Goal: Transaction & Acquisition: Subscribe to service/newsletter

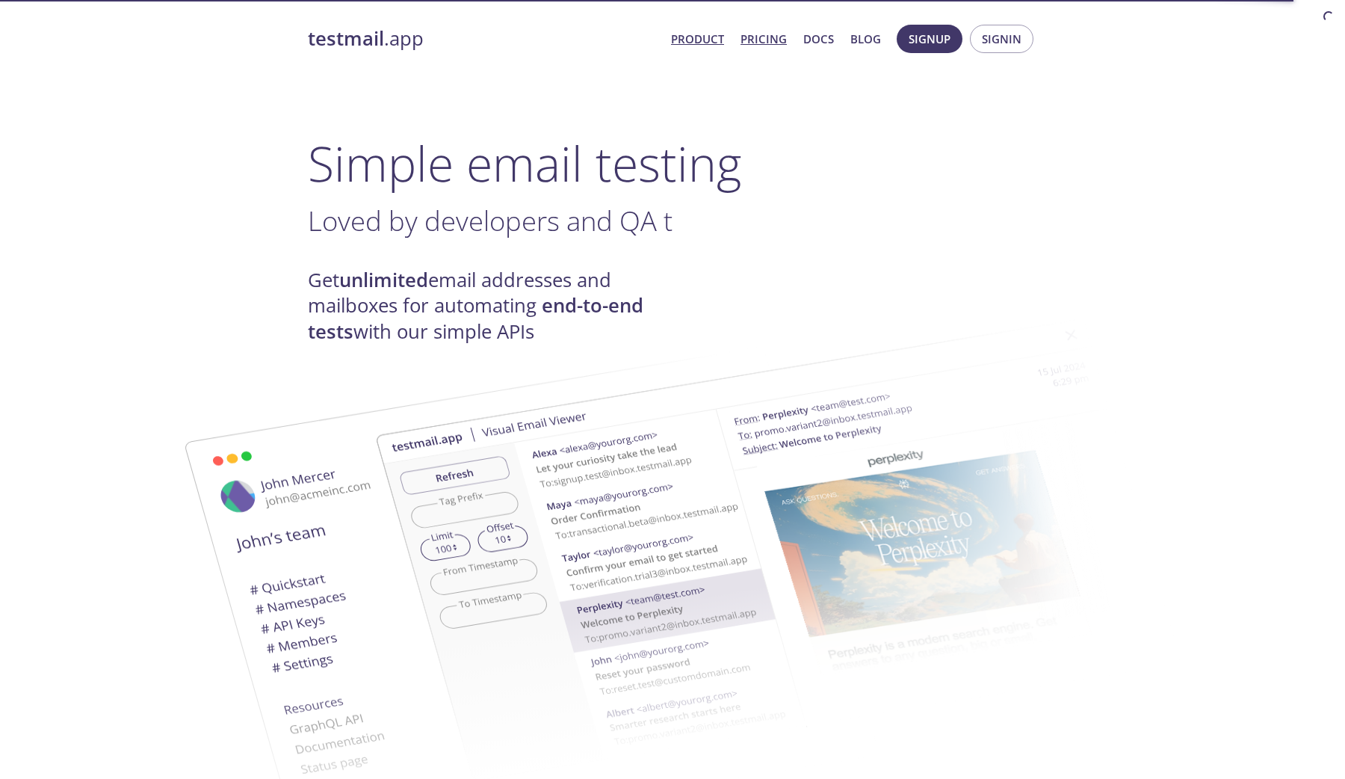
click at [780, 46] on link "Pricing" at bounding box center [763, 38] width 46 height 19
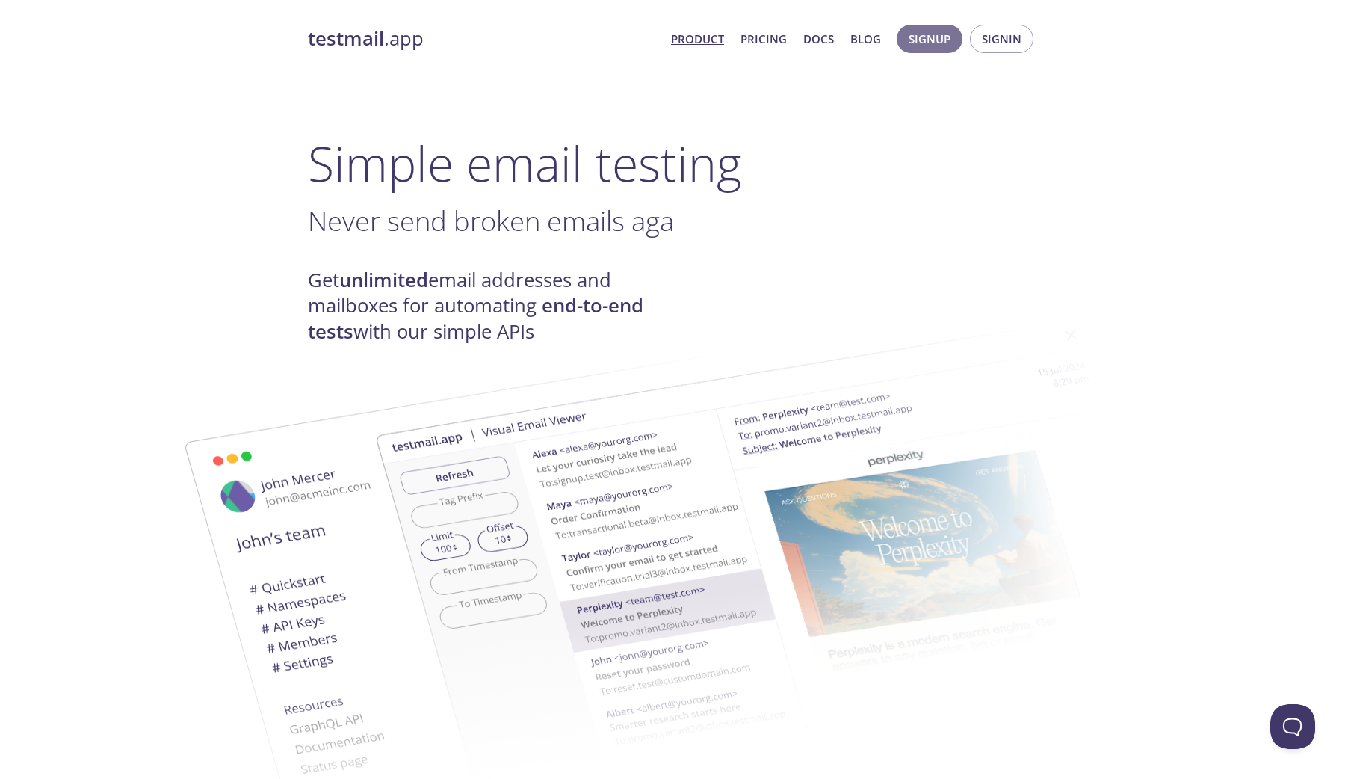
drag, startPoint x: 916, startPoint y: 39, endPoint x: 1049, endPoint y: 111, distance: 151.5
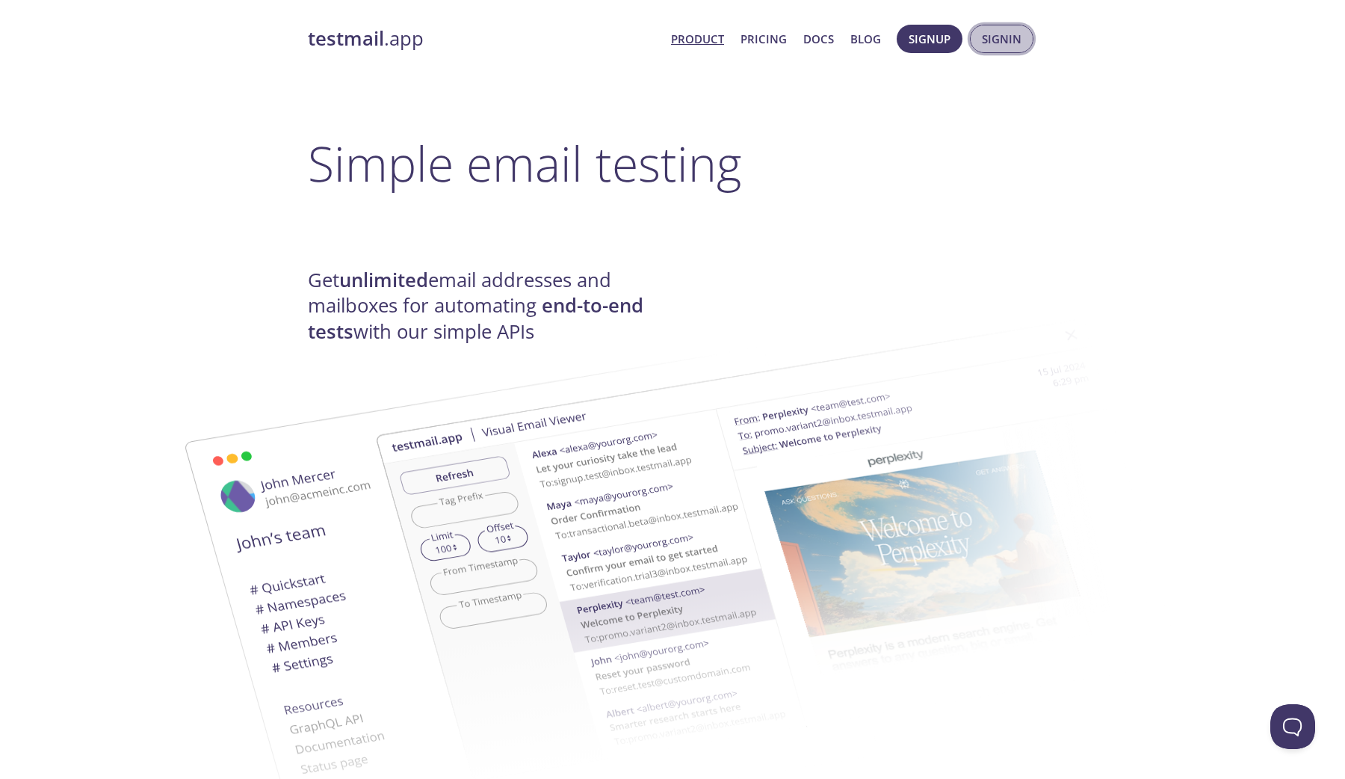
click at [1023, 42] on button "Signin" at bounding box center [1002, 39] width 64 height 28
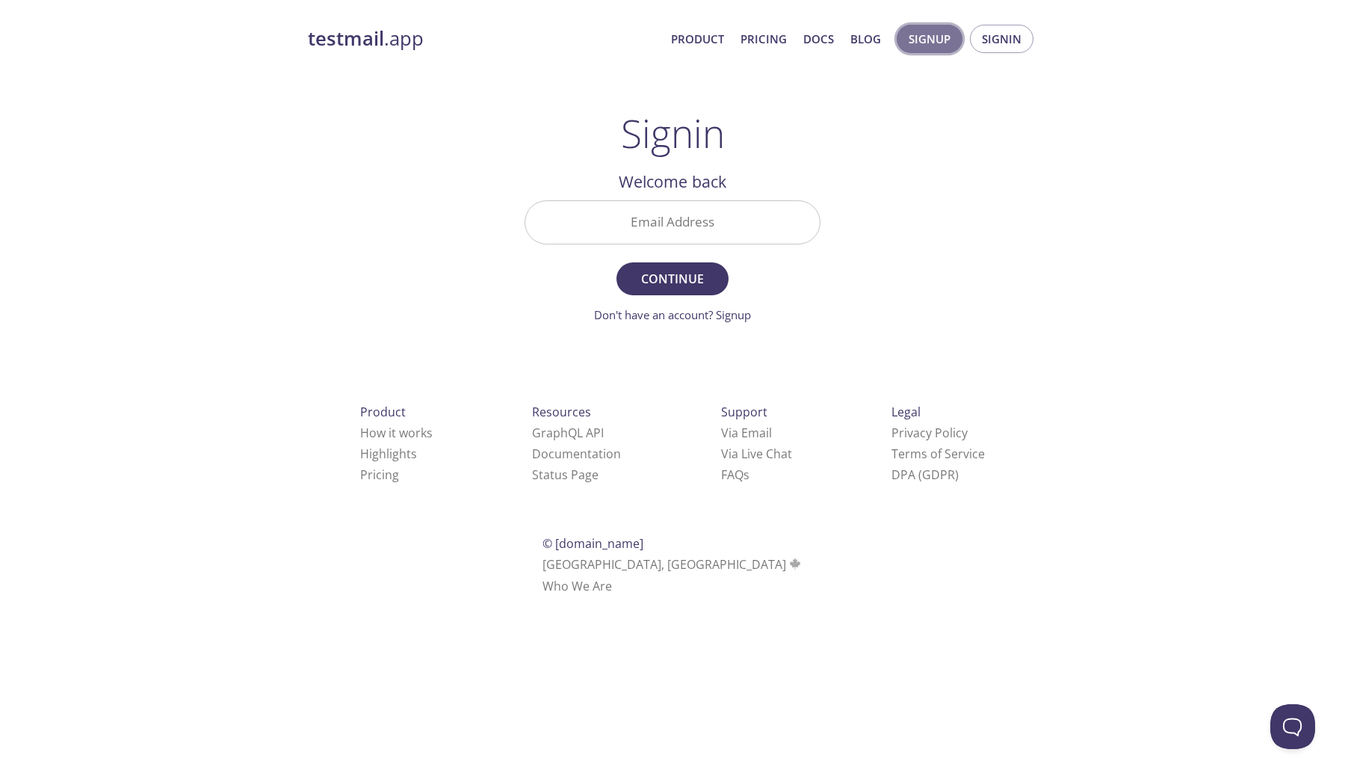
click at [922, 39] on span "Signup" at bounding box center [930, 38] width 42 height 19
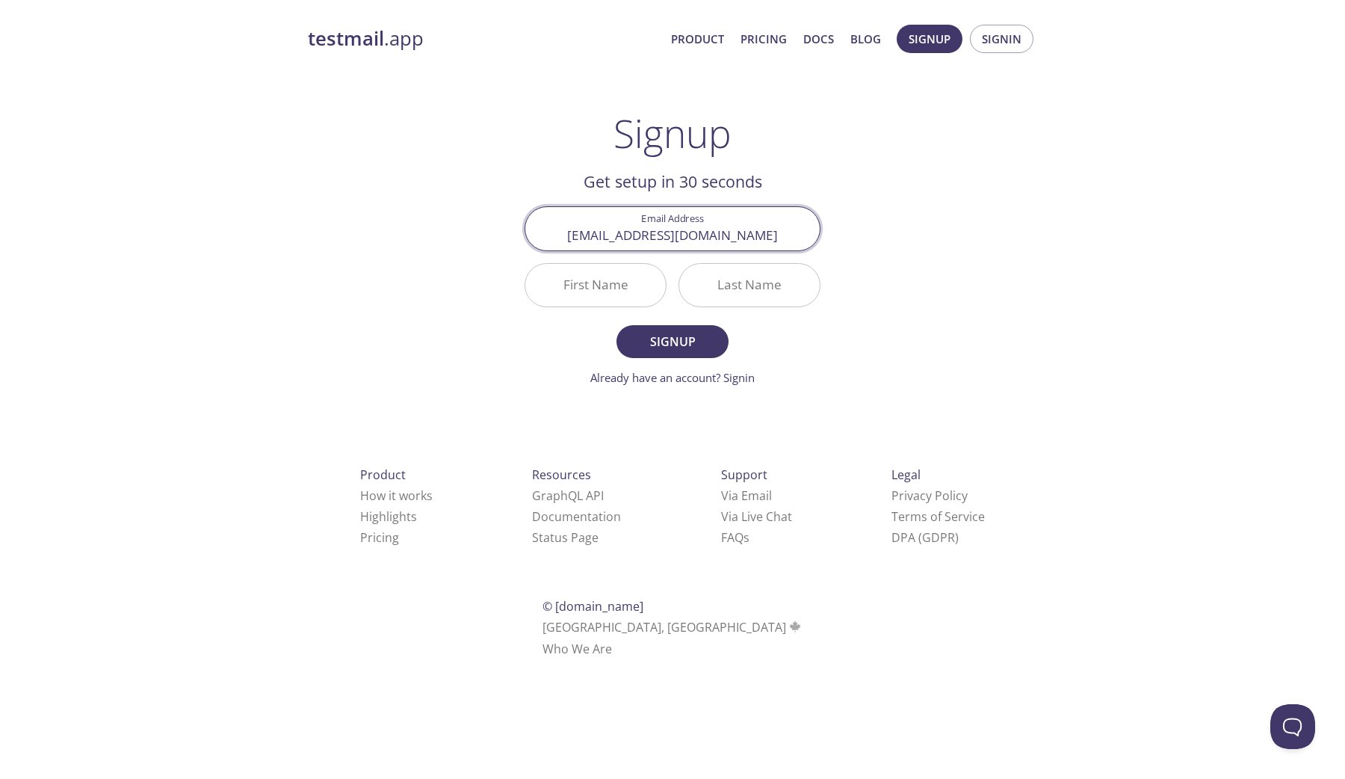
type input "[EMAIL_ADDRESS][DOMAIN_NAME]"
type input "A"
type input "[PERSON_NAME]"
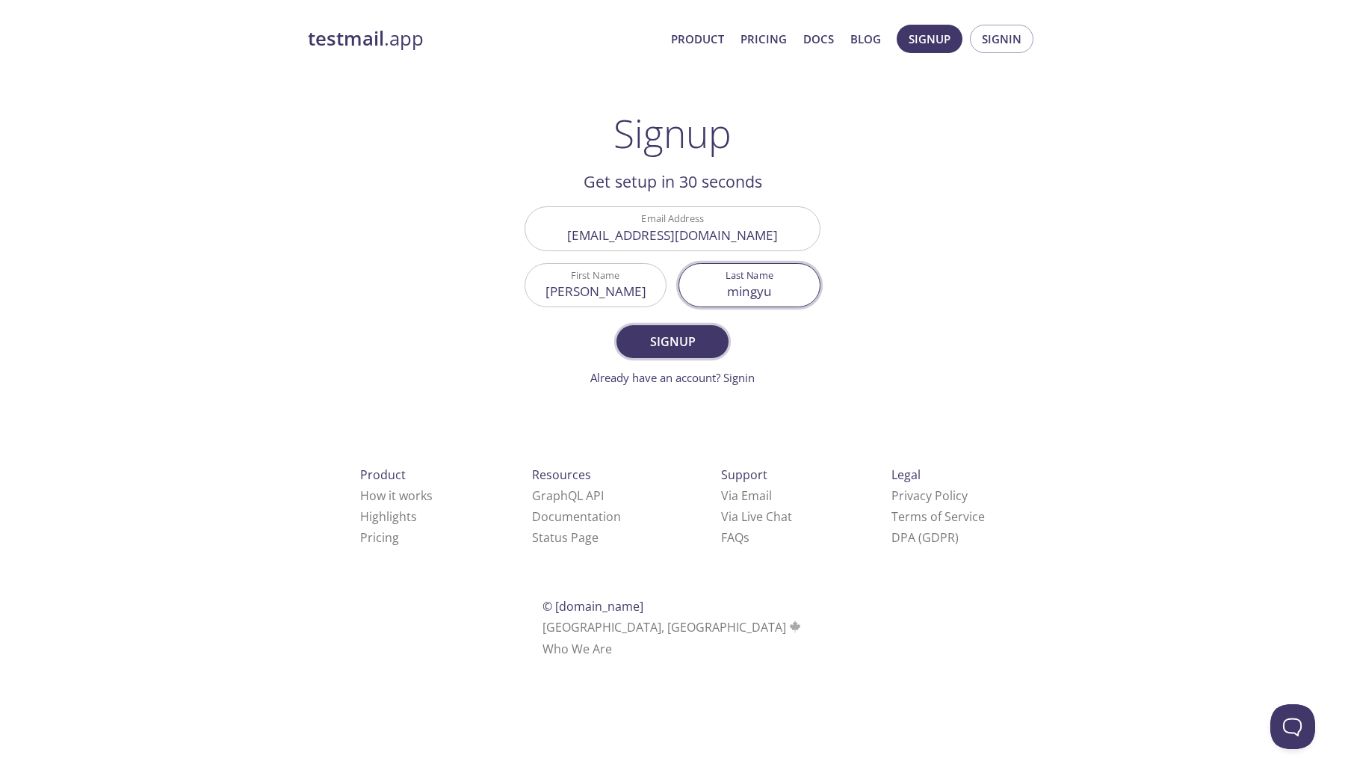
type input "mingyu"
click at [674, 336] on span "Signup" at bounding box center [672, 341] width 79 height 21
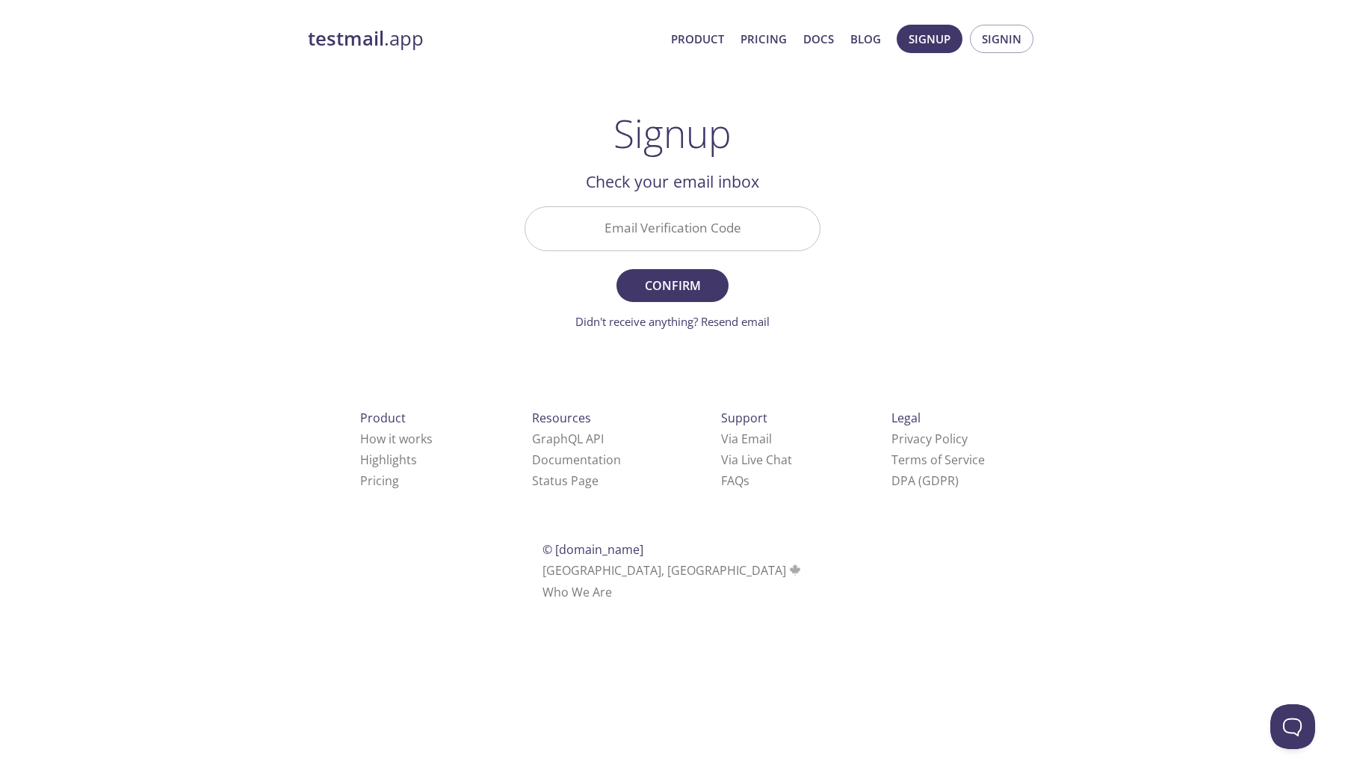
click at [717, 238] on input "Email Verification Code" at bounding box center [672, 228] width 294 height 43
paste input "8DW3BBS"
type input "8DW3BBS"
click at [671, 293] on span "Confirm" at bounding box center [672, 285] width 79 height 21
